Goal: Answer question/provide support: Share knowledge or assist other users

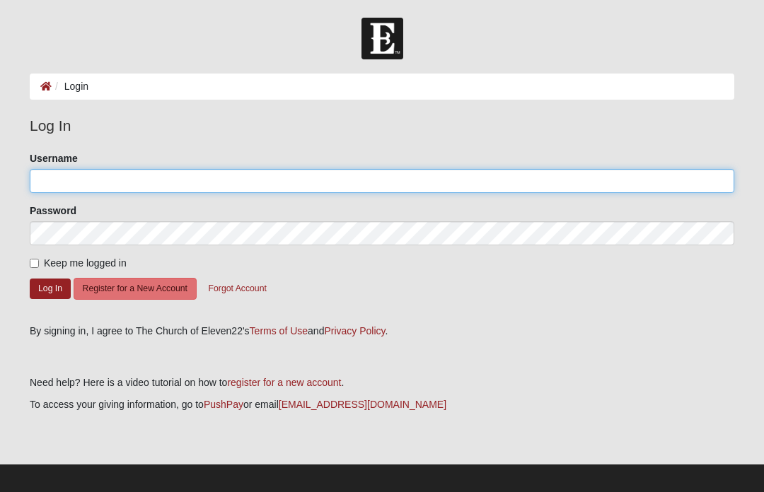
click at [493, 173] on input "Username" at bounding box center [382, 181] width 704 height 24
type input "Hullingers"
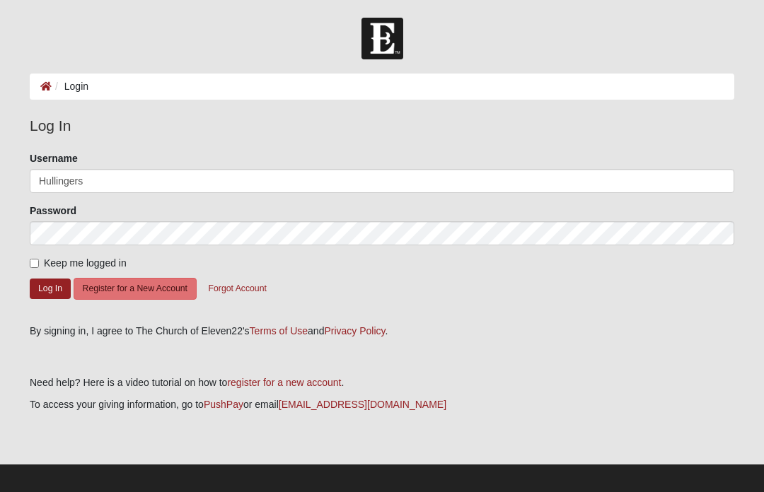
click at [50, 288] on button "Log In" at bounding box center [50, 289] width 41 height 21
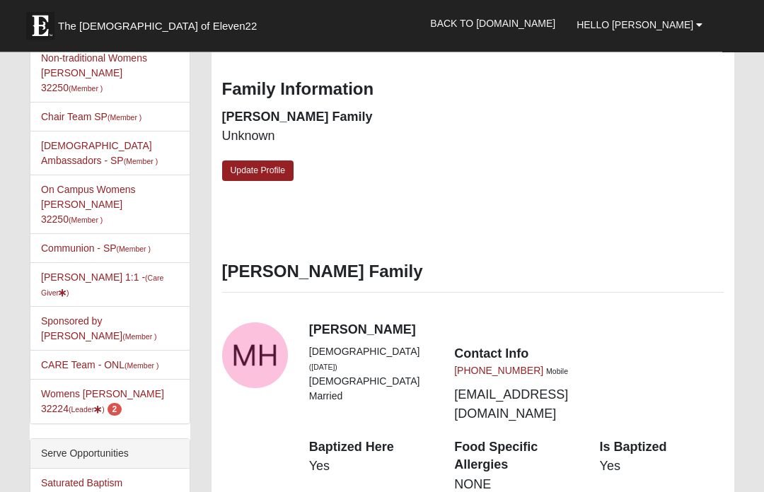
scroll to position [549, 0]
click at [145, 388] on link "Womens Hullinger 32224 (Leader ) 2" at bounding box center [102, 401] width 123 height 26
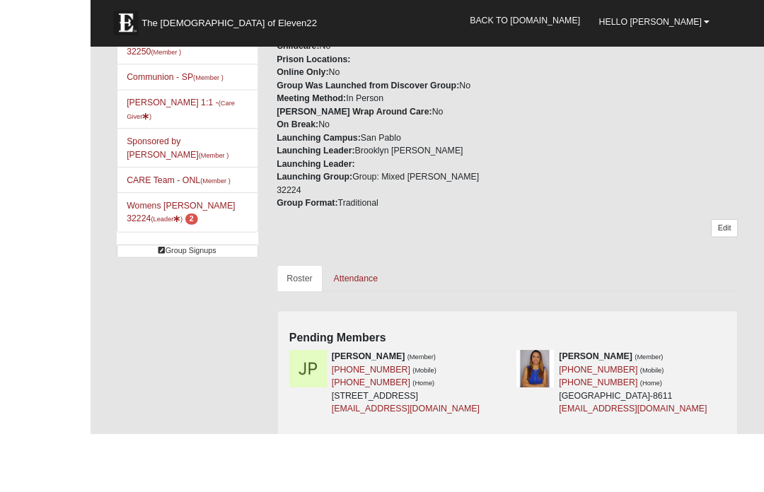
scroll to position [492, 0]
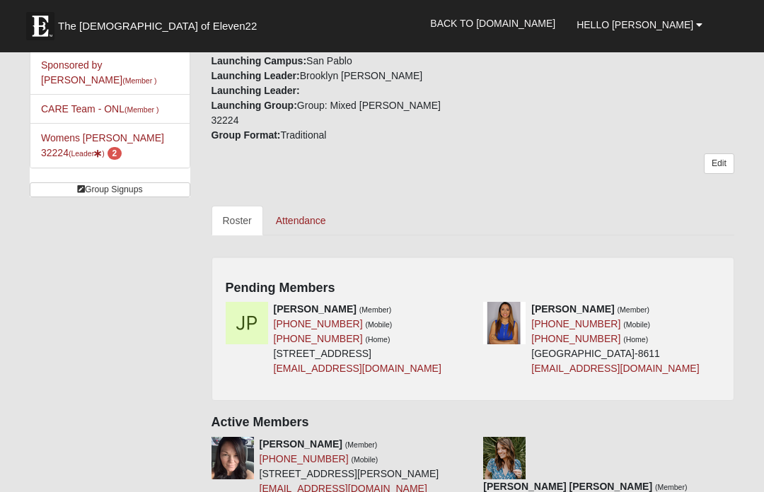
click at [722, 282] on div "Pending Members [PERSON_NAME] (Member) [PHONE_NUMBER] (Mobile) [PHONE_NUMBER] (…" at bounding box center [472, 329] width 523 height 144
click at [705, 285] on div "Pending Members [PERSON_NAME] (Member) [PHONE_NUMBER] (Mobile) [PHONE_NUMBER] (…" at bounding box center [472, 329] width 523 height 144
click at [726, 304] on icon at bounding box center [726, 309] width 10 height 10
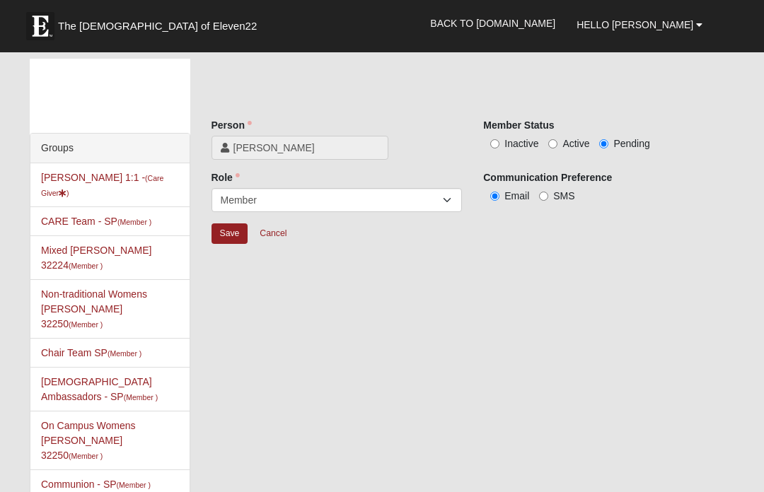
click at [497, 139] on input "Inactive" at bounding box center [494, 143] width 9 height 9
radio input "true"
click at [236, 231] on input "Save" at bounding box center [229, 234] width 37 height 21
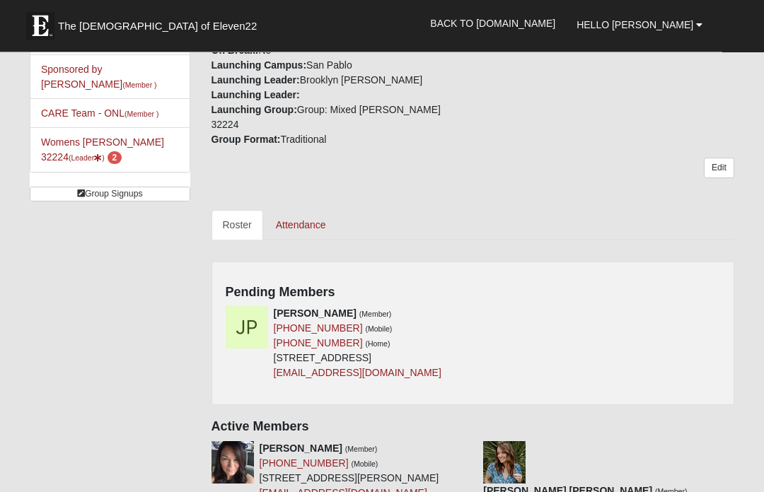
scroll to position [488, 0]
click at [472, 308] on link at bounding box center [468, 313] width 10 height 11
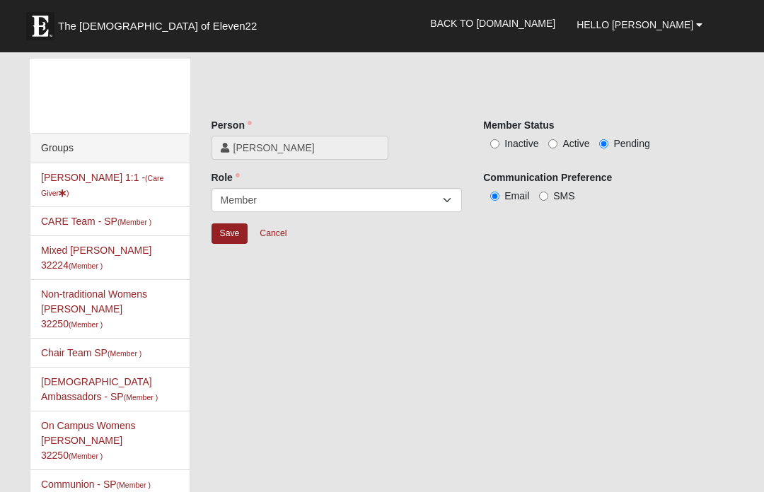
click at [552, 147] on input "Active" at bounding box center [552, 143] width 9 height 9
radio input "true"
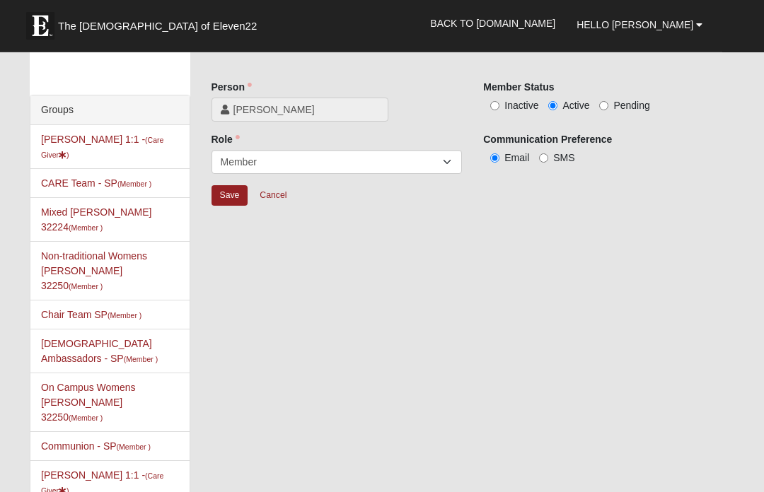
scroll to position [38, 0]
click at [233, 194] on input "Save" at bounding box center [229, 195] width 37 height 21
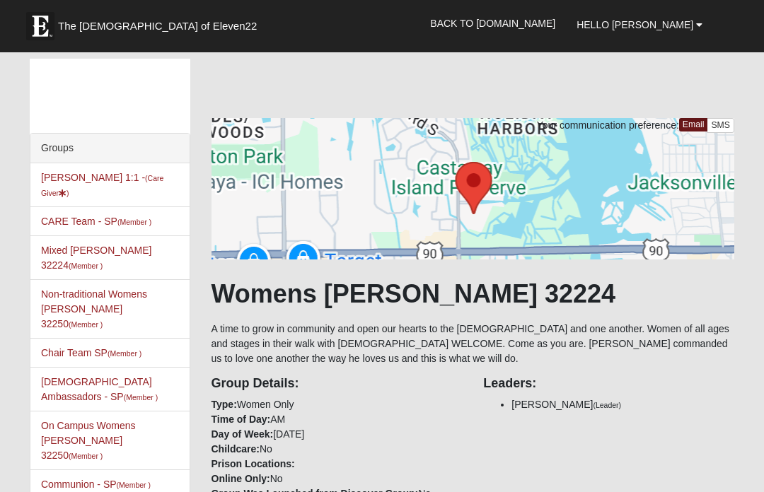
scroll to position [30, 0]
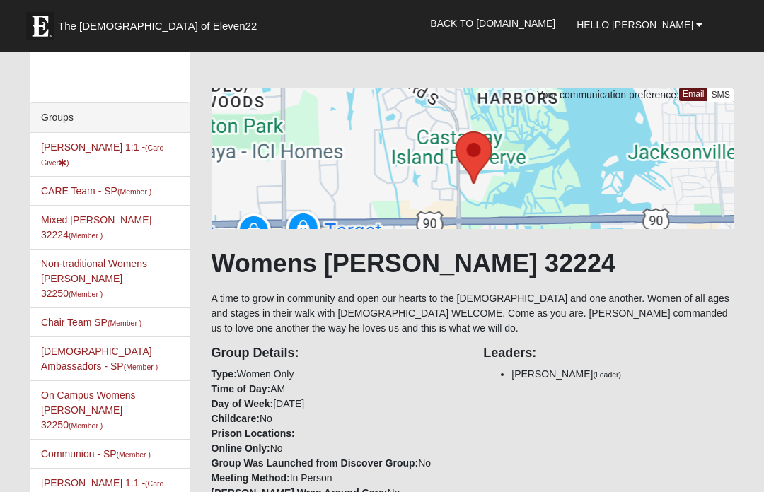
click at [151, 189] on small "(Member )" at bounding box center [134, 191] width 34 height 8
click at [150, 142] on link "Alyssa Hullinger 1:1 - (Care Giver )" at bounding box center [102, 154] width 122 height 26
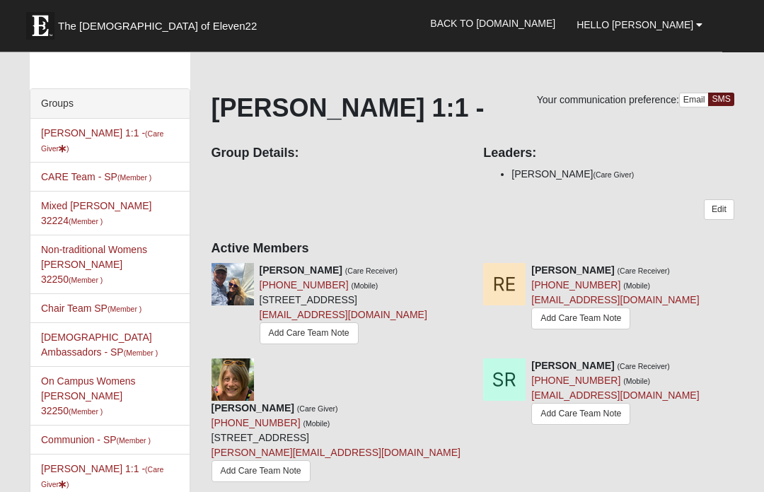
scroll to position [45, 0]
click at [467, 260] on div "Your communication preference: Email SMS Alyssa Hullinger 1:1 - Group Details: …" at bounding box center [472, 343] width 523 height 501
click at [610, 318] on link "Add Care Team Note" at bounding box center [580, 319] width 99 height 22
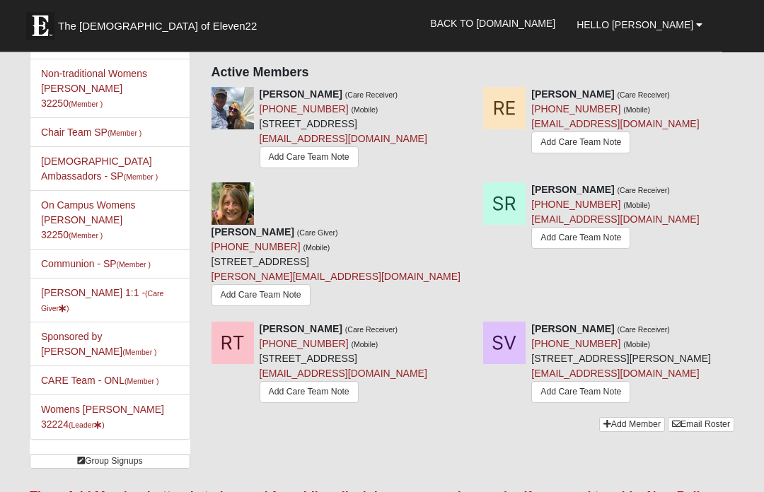
scroll to position [236, 0]
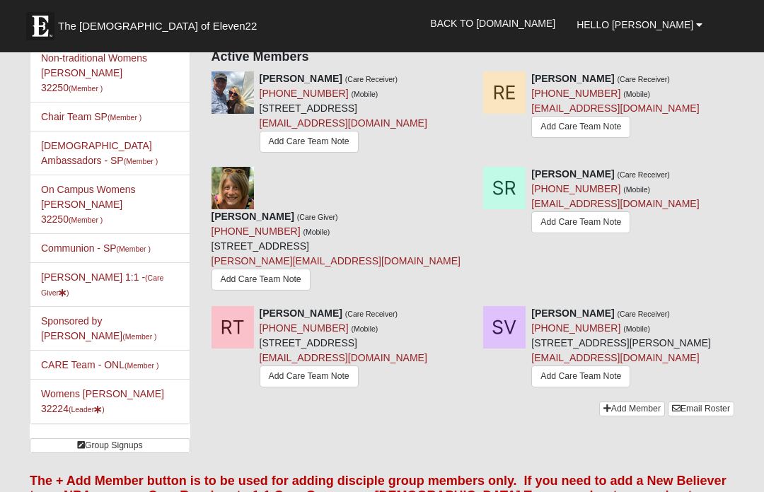
click at [598, 233] on link "Add Care Team Note" at bounding box center [580, 222] width 99 height 22
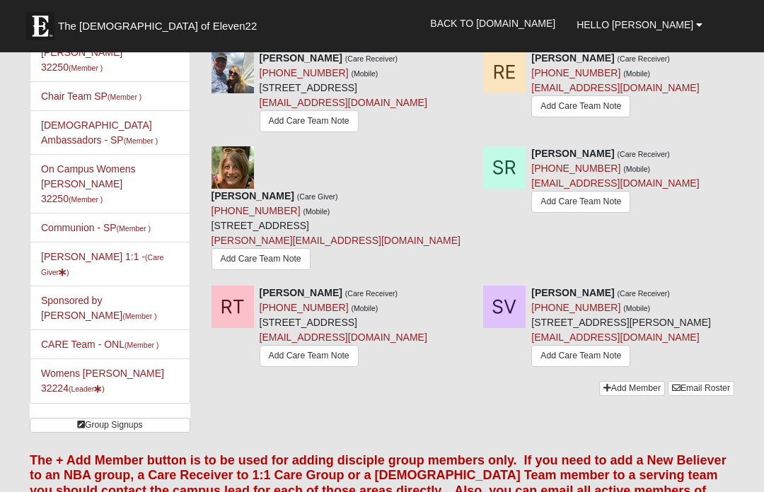
scroll to position [255, 0]
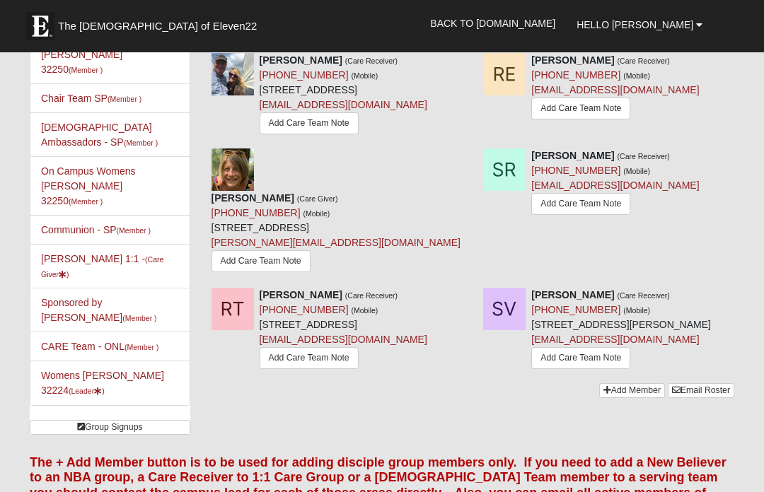
click at [286, 345] on link "Rhyrhy11@gmail.com" at bounding box center [344, 339] width 168 height 11
click at [280, 345] on link "Rhyrhy11@gmail.com" at bounding box center [344, 339] width 168 height 11
click at [267, 369] on link "Add Care Team Note" at bounding box center [309, 358] width 99 height 22
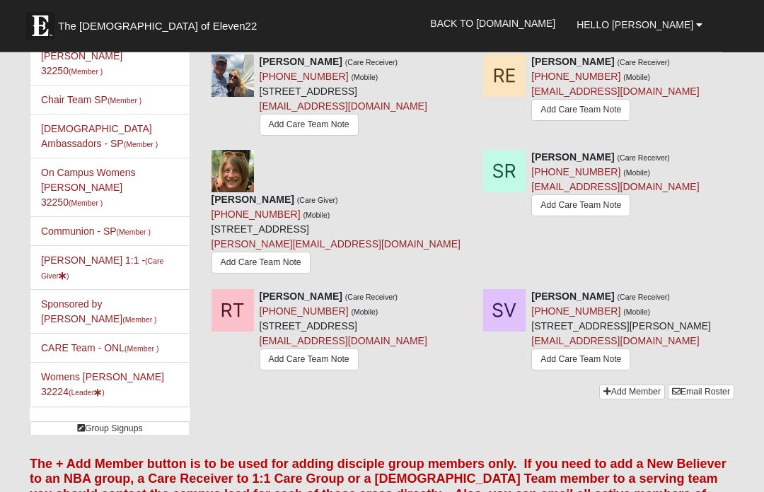
scroll to position [253, 0]
click at [591, 216] on link "Add Care Team Note" at bounding box center [580, 206] width 99 height 22
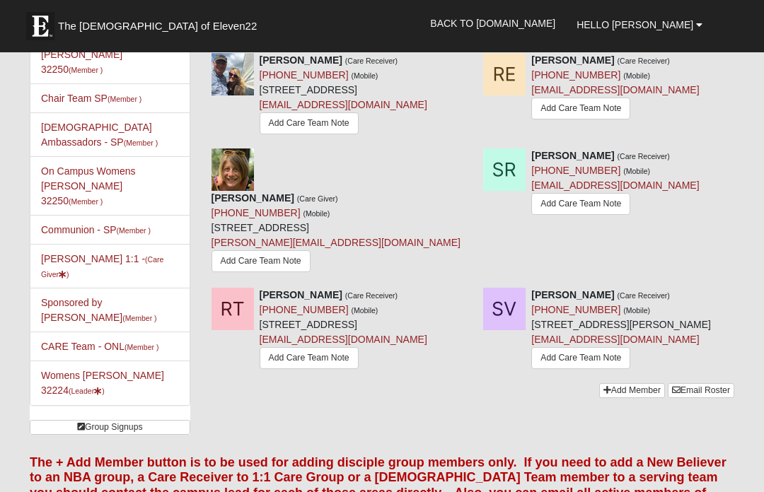
scroll to position [317, 0]
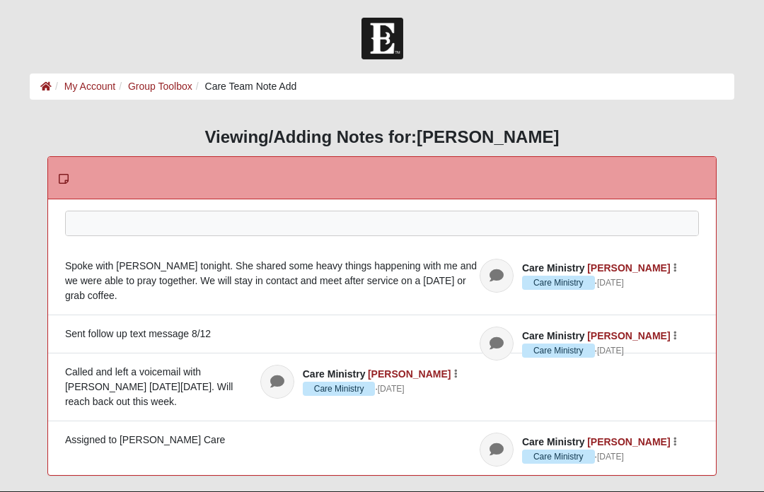
click at [412, 229] on div at bounding box center [382, 242] width 632 height 62
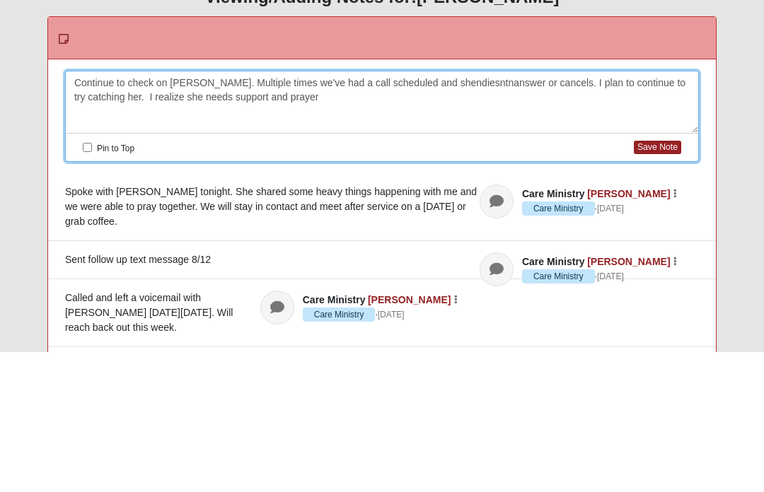
click at [651, 281] on button "Save Note" at bounding box center [657, 287] width 47 height 13
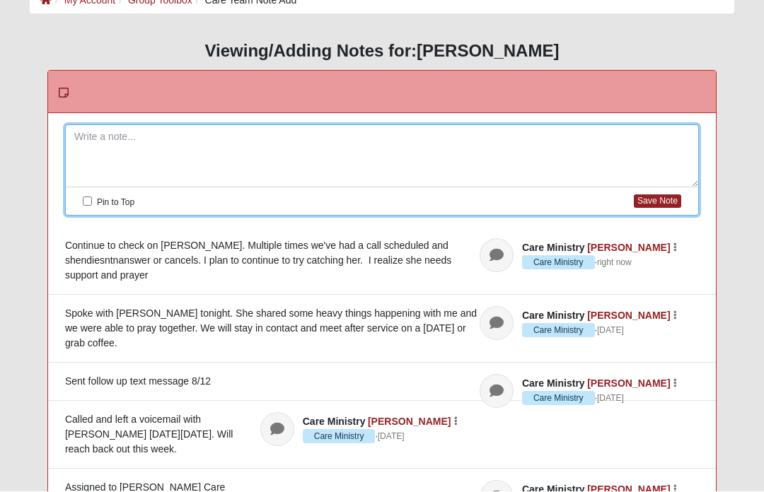
scroll to position [86, 0]
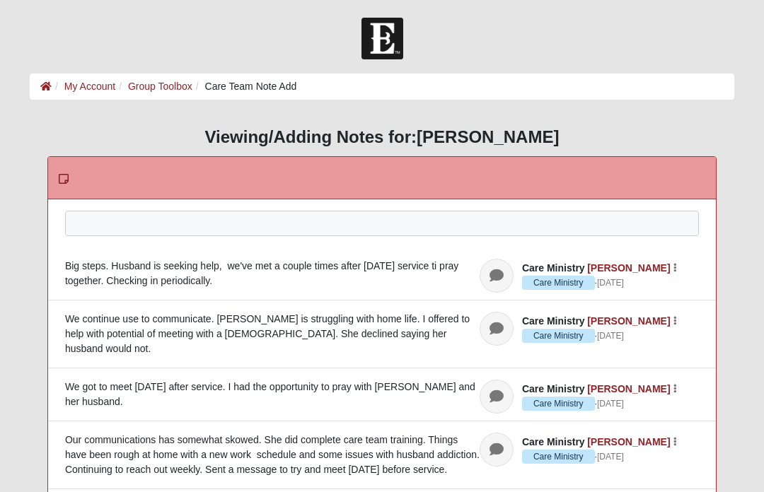
click at [463, 227] on div at bounding box center [382, 242] width 632 height 62
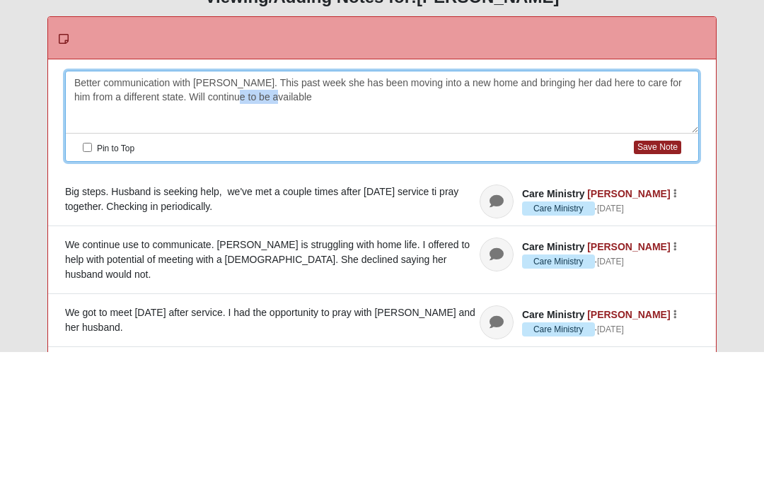
click at [236, 211] on div "Better communication with [PERSON_NAME]. This past week she has been moving int…" at bounding box center [382, 242] width 632 height 62
click at [419, 211] on div "Better communication with [PERSON_NAME]. This past week she has been moving int…" at bounding box center [382, 242] width 632 height 62
click at [656, 281] on button "Save Note" at bounding box center [657, 287] width 47 height 13
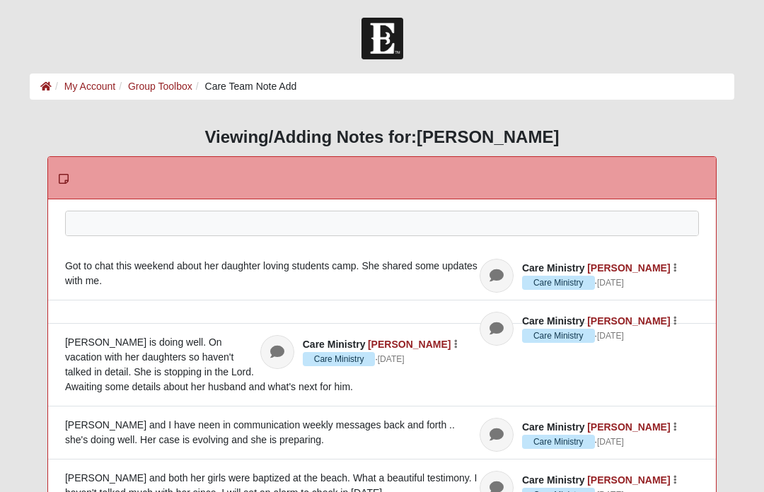
click at [462, 221] on div at bounding box center [382, 242] width 632 height 62
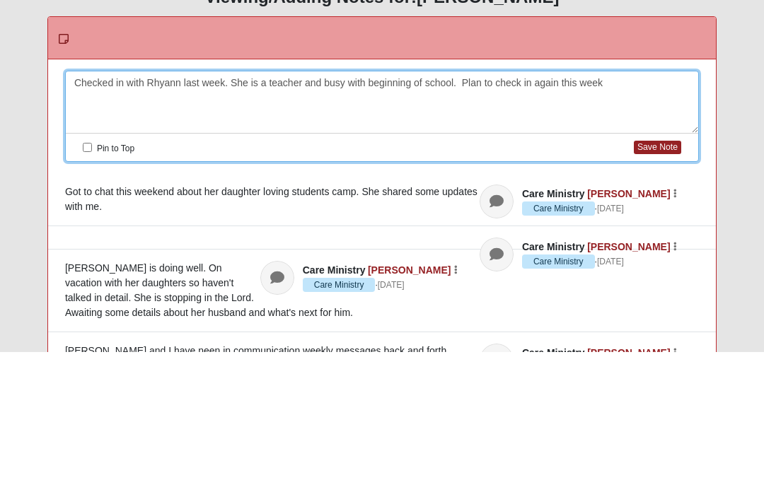
click at [662, 281] on button "Save Note" at bounding box center [657, 287] width 47 height 13
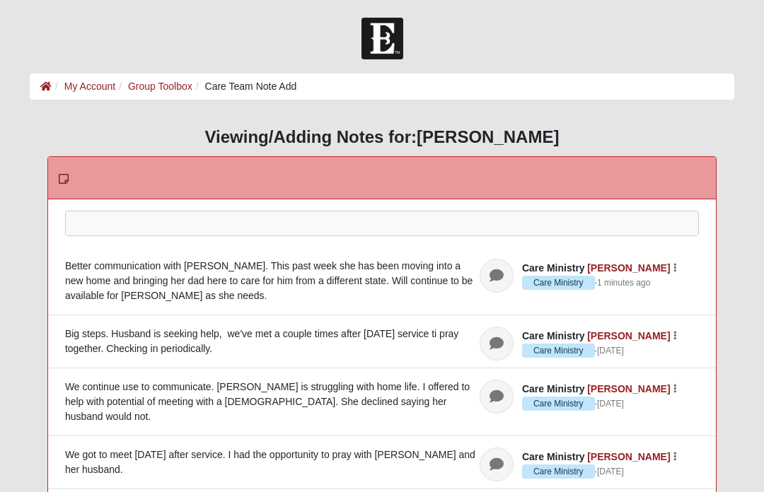
click at [453, 234] on div at bounding box center [382, 242] width 632 height 62
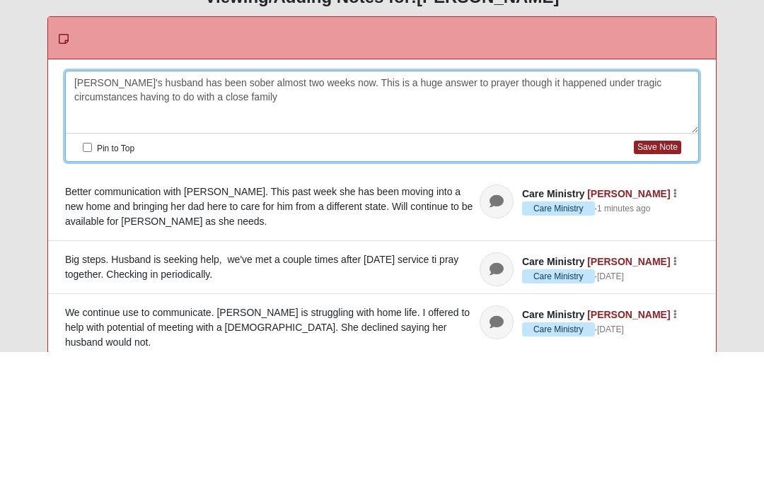
scroll to position [139, 0]
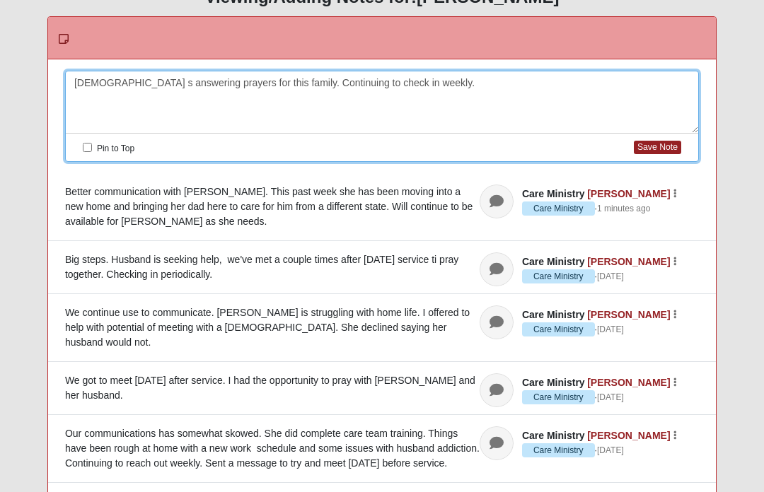
click at [661, 151] on button "Save Note" at bounding box center [657, 147] width 47 height 13
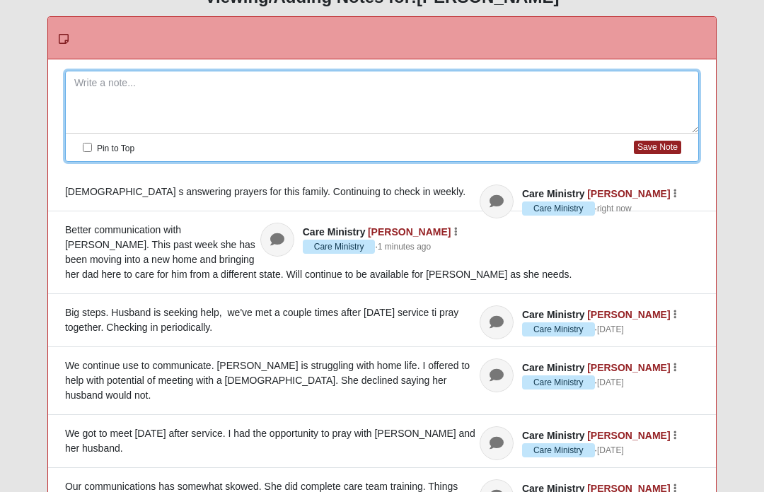
scroll to position [0, 0]
